Goal: Information Seeking & Learning: Learn about a topic

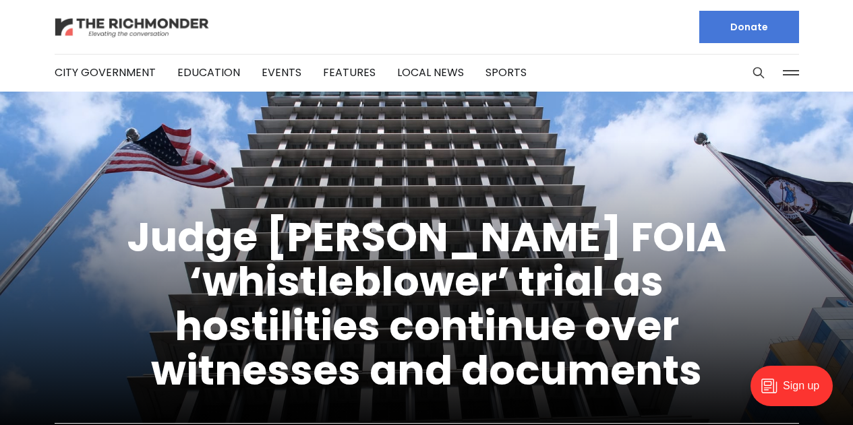
click at [168, 26] on img at bounding box center [132, 28] width 155 height 24
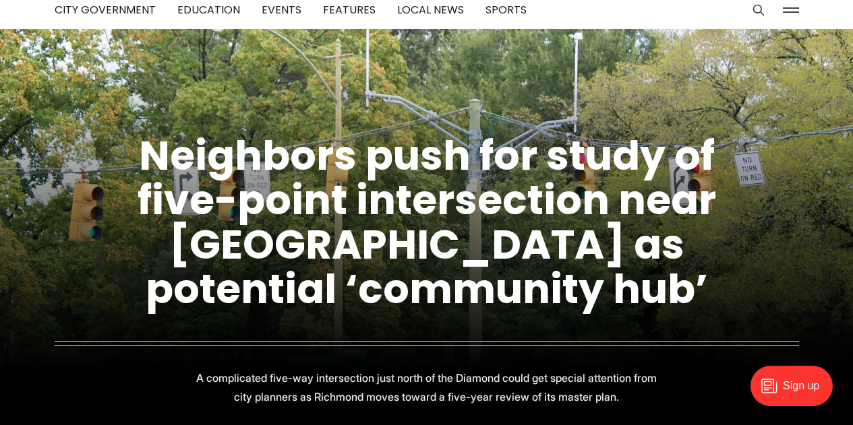
scroll to position [67, 0]
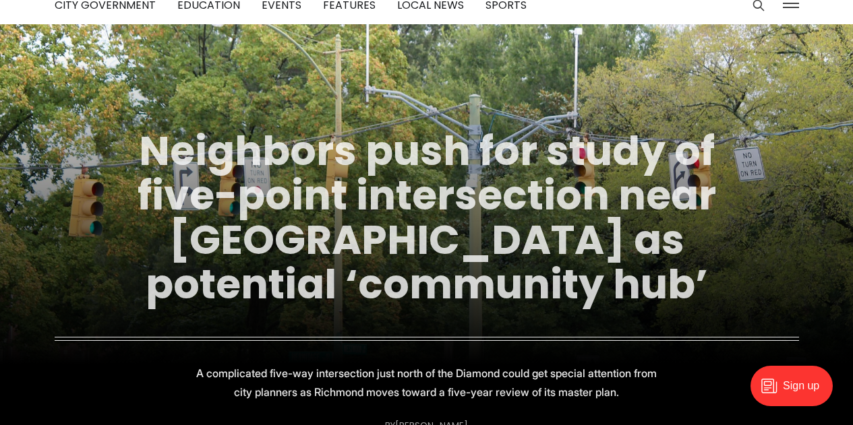
click at [274, 146] on link "Neighbors push for study of five-point intersection near [GEOGRAPHIC_DATA] as p…" at bounding box center [426, 218] width 578 height 190
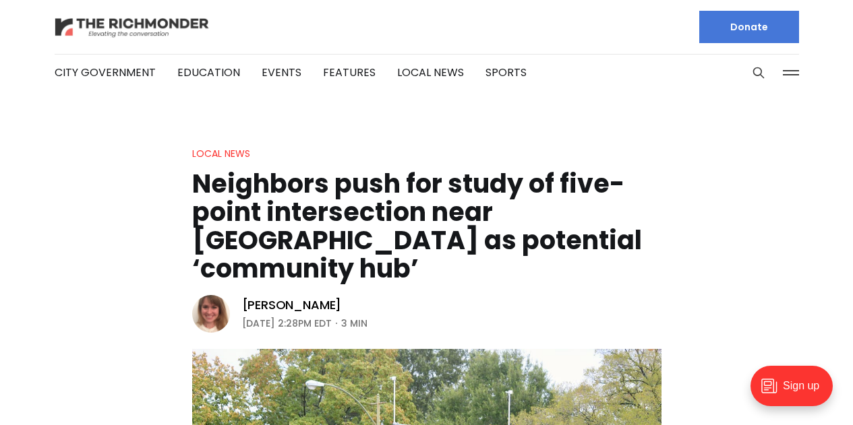
click at [166, 22] on img at bounding box center [132, 28] width 155 height 24
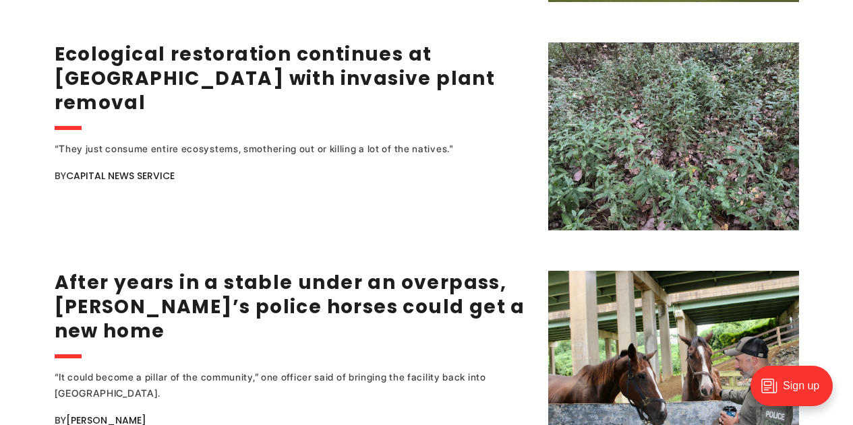
scroll to position [2628, 0]
